Goal: Task Accomplishment & Management: Manage account settings

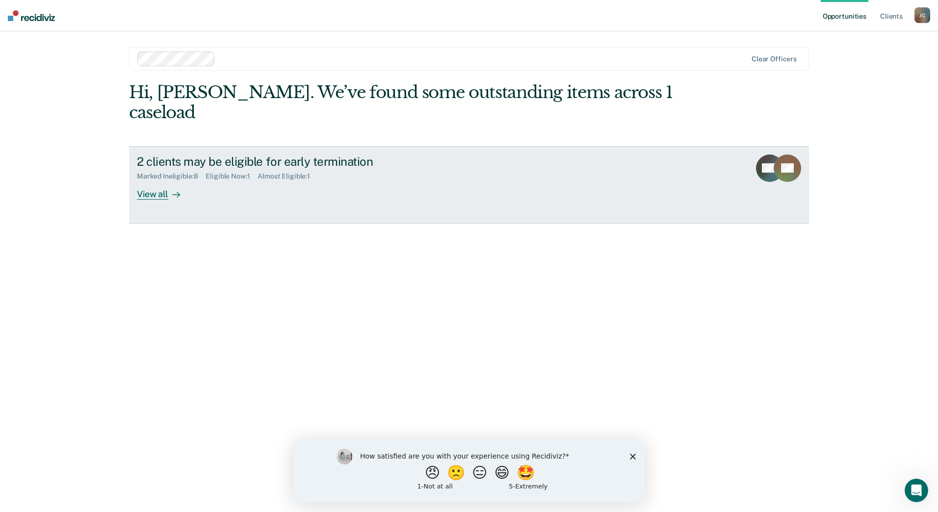
click at [152, 182] on link "2 clients may be eligible for early termination Marked Ineligible : 8 Eligible …" at bounding box center [469, 185] width 680 height 78
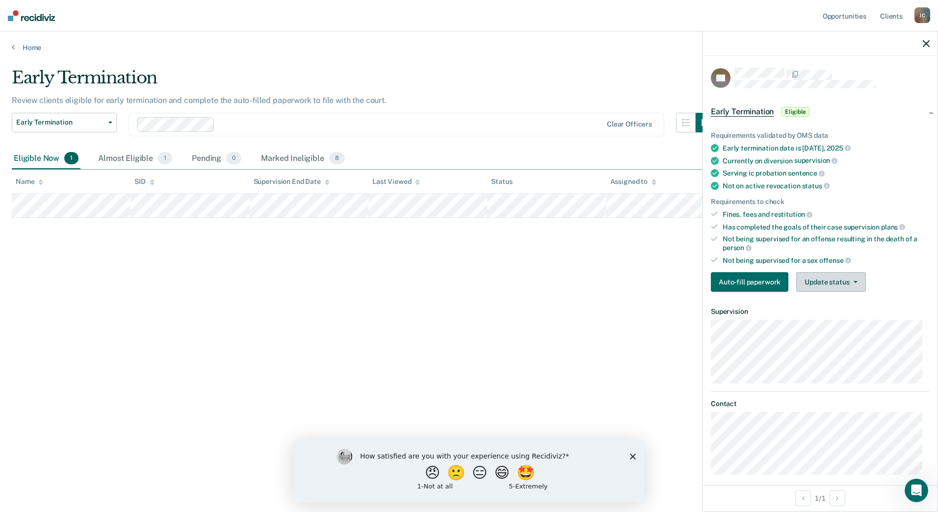
click at [827, 277] on button "Update status" at bounding box center [830, 282] width 69 height 20
click at [834, 318] on button "Mark Ineligible" at bounding box center [843, 321] width 95 height 16
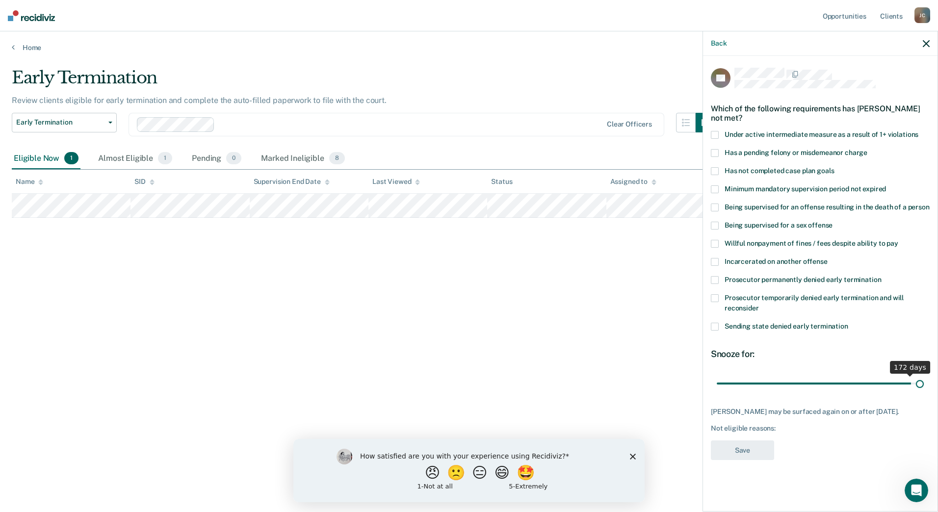
drag, startPoint x: 755, startPoint y: 385, endPoint x: 930, endPoint y: 399, distance: 176.2
type input "180"
click at [924, 392] on input "range" at bounding box center [820, 383] width 207 height 17
click at [715, 170] on span at bounding box center [715, 171] width 8 height 8
click at [713, 241] on span at bounding box center [715, 244] width 8 height 8
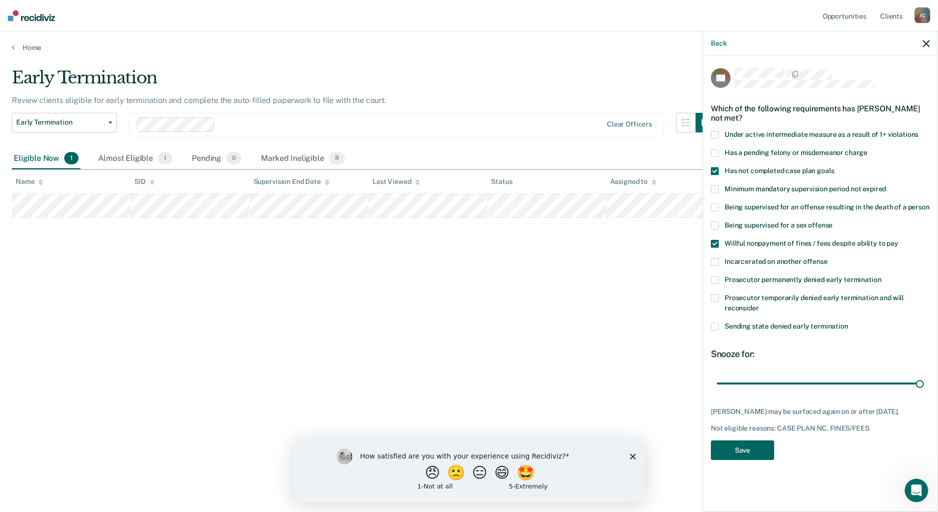
click at [746, 447] on button "Save" at bounding box center [742, 451] width 63 height 20
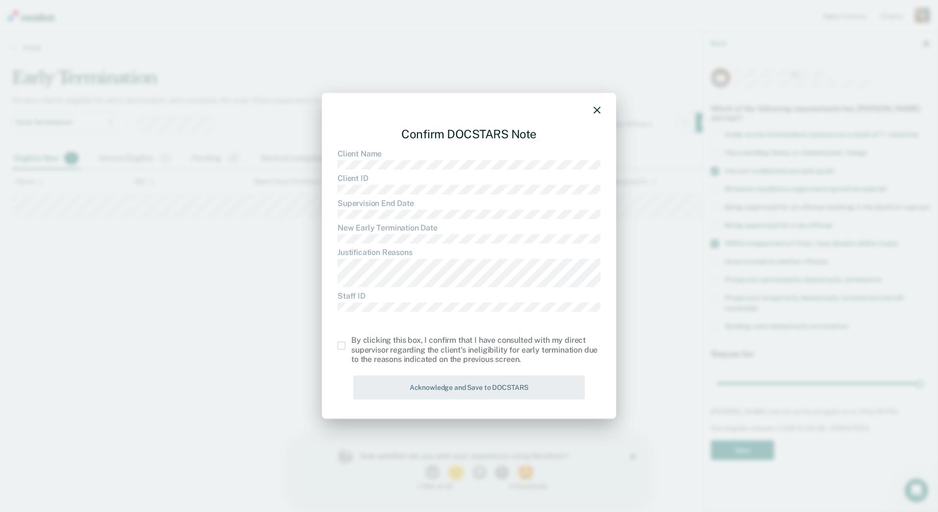
click at [343, 350] on div "By clicking this box, I confirm that I have consulted with my direct supervisor…" at bounding box center [469, 350] width 263 height 28
click at [343, 347] on span at bounding box center [342, 346] width 8 height 8
click at [351, 342] on input "checkbox" at bounding box center [351, 342] width 0 height 0
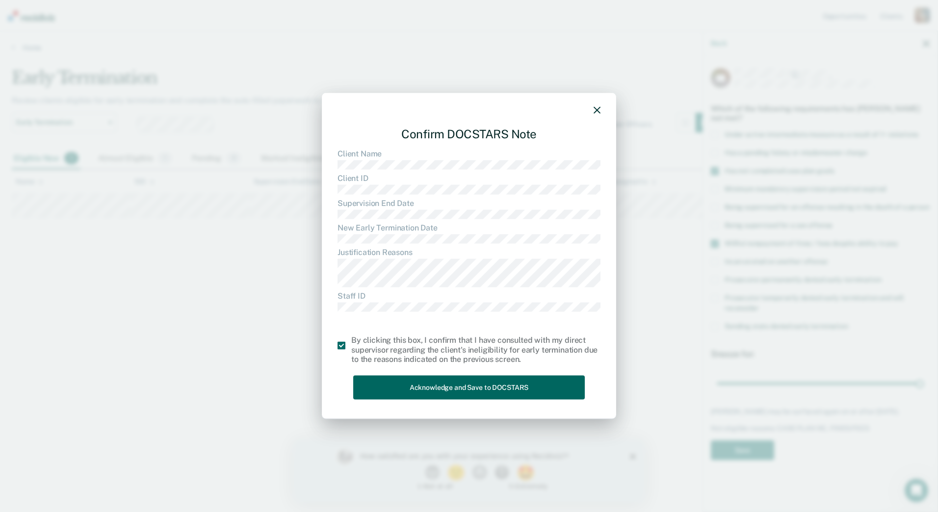
click at [468, 393] on button "Acknowledge and Save to DOCSTARS" at bounding box center [469, 388] width 232 height 24
